Goal: Navigation & Orientation: Go to known website

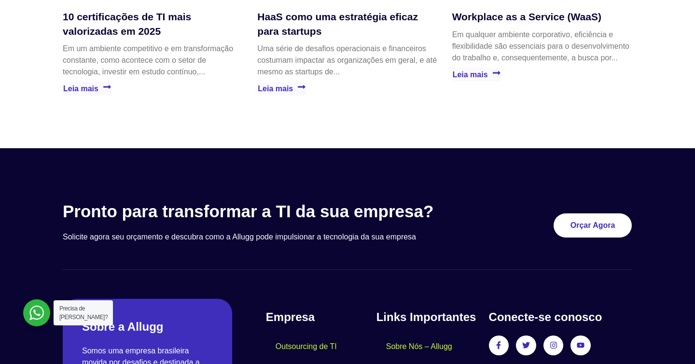
scroll to position [2704, 0]
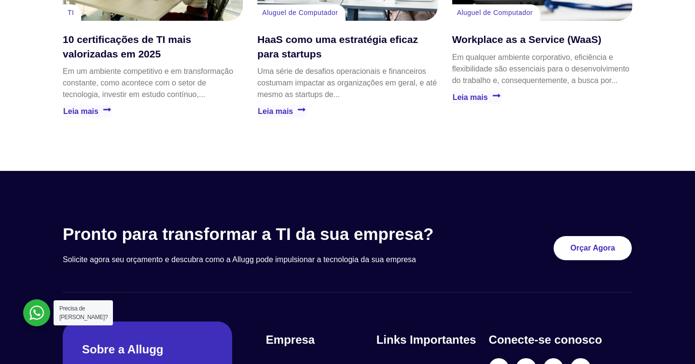
click at [498, 171] on div at bounding box center [347, 352] width 695 height 363
click at [452, 134] on section "Blog da Allugg TI 10 certificações de TI mais valorizadas em 2025 Em um ambient…" at bounding box center [347, 9] width 695 height 323
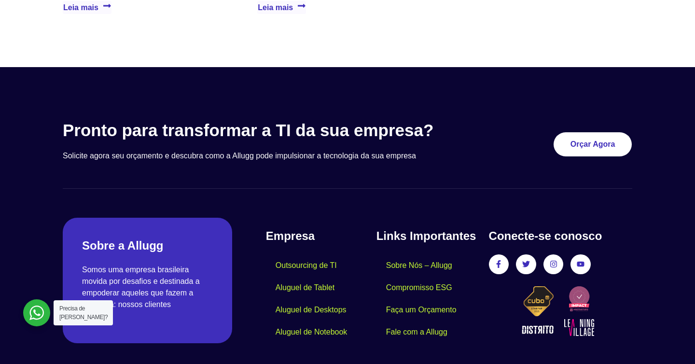
scroll to position [2856, 0]
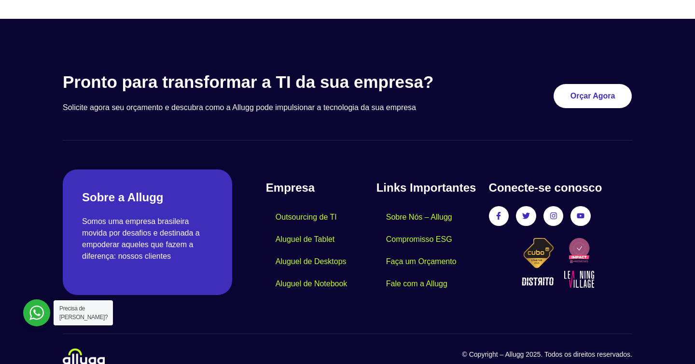
click at [123, 216] on p "Somos uma empresa brasileira movida por desafios e destinada a empoderar aquele…" at bounding box center [147, 239] width 131 height 46
click at [144, 238] on p "Somos uma empresa brasileira movida por desafios e destinada a empoderar aquele…" at bounding box center [147, 239] width 131 height 46
click at [557, 213] on icon at bounding box center [553, 216] width 7 height 7
click at [557, 209] on div "Conecte-se conosco Facebook-f Twitter Instagram Youtube" at bounding box center [560, 237] width 143 height 116
click at [557, 213] on icon at bounding box center [553, 216] width 7 height 7
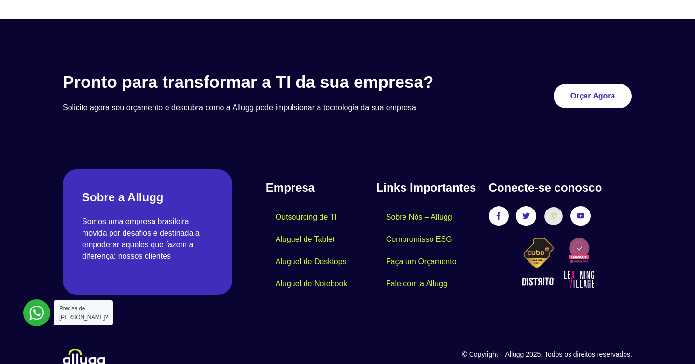
click at [556, 213] on icon at bounding box center [553, 216] width 7 height 7
